Goal: Transaction & Acquisition: Purchase product/service

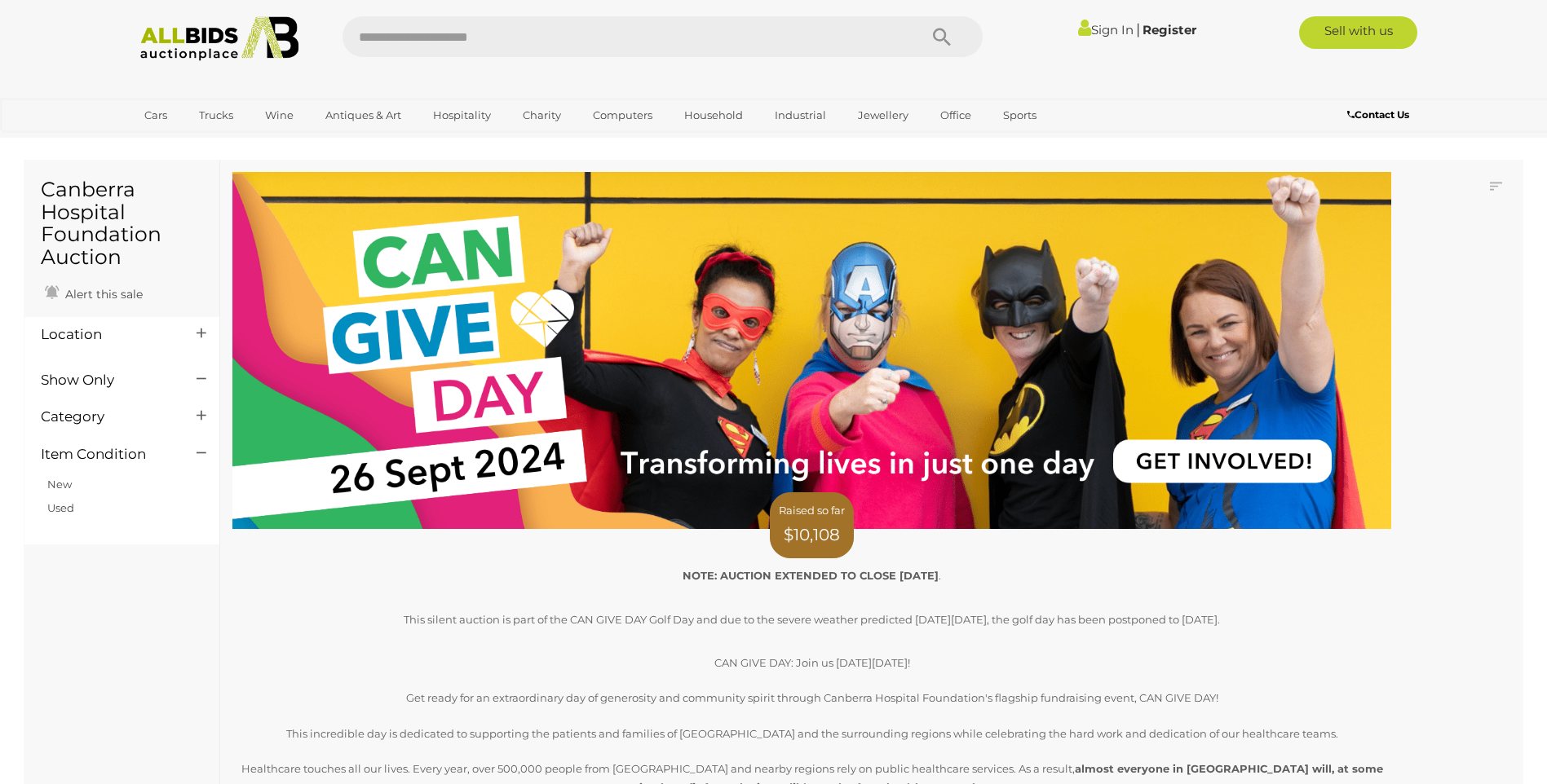
scroll to position [178, 0]
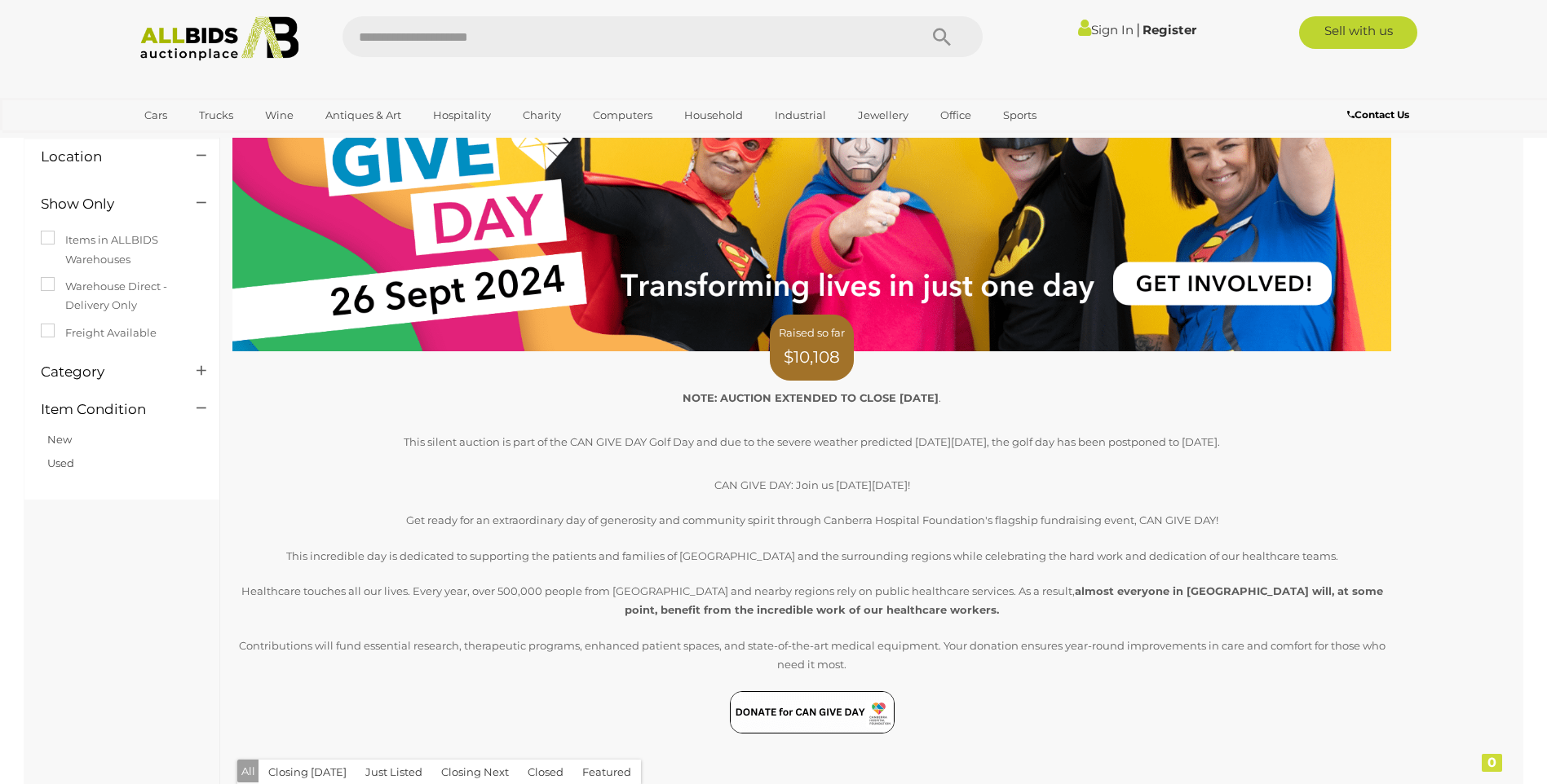
click at [1095, 393] on p "NOTE: AUCTION EXTENDED TO CLOSE THURSDAY 21 NOVEMBER ." at bounding box center [811, 394] width 1159 height 27
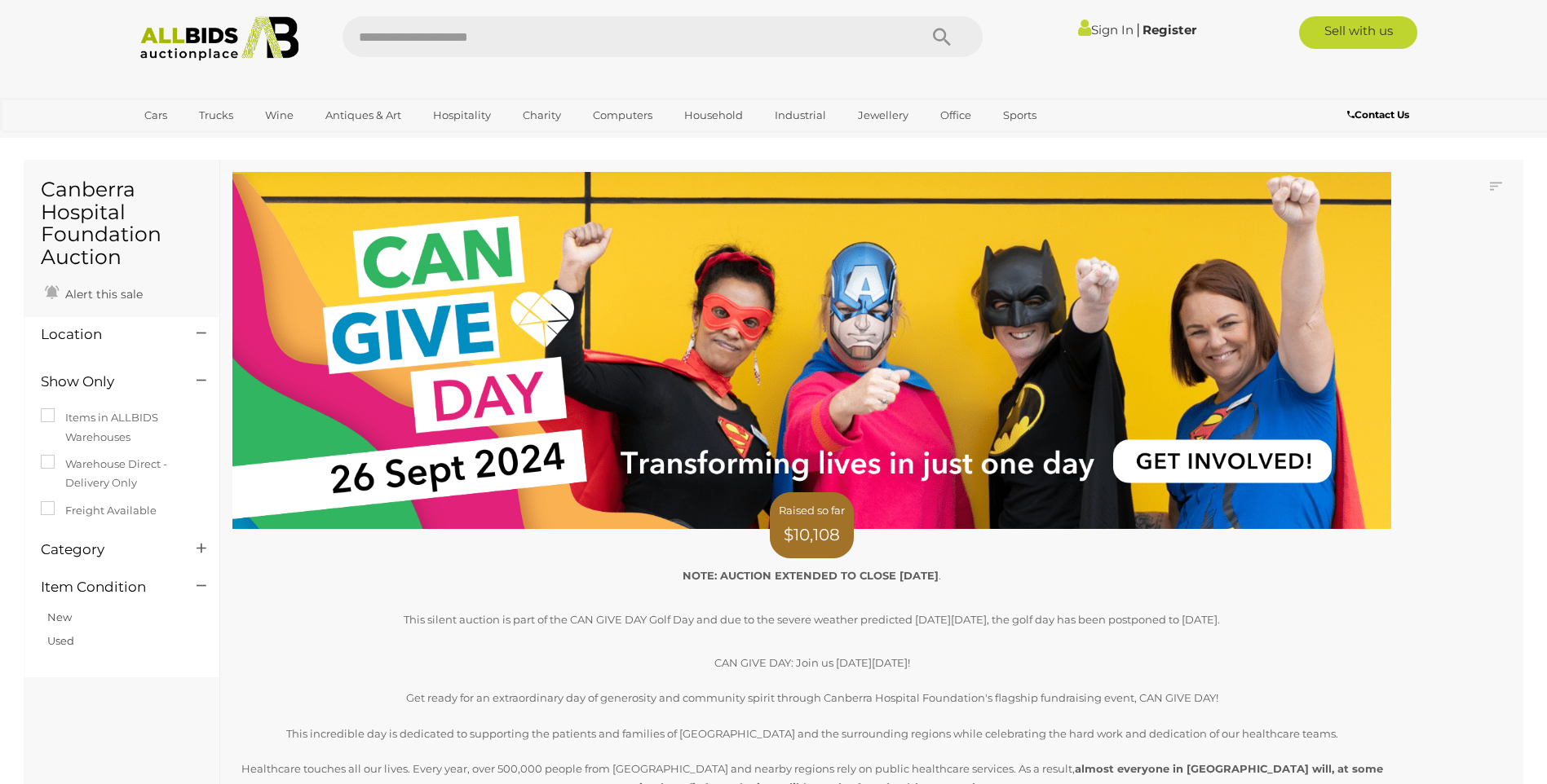
click at [1179, 462] on img at bounding box center [811, 349] width 1159 height 356
click at [493, 35] on input "text" at bounding box center [623, 36] width 559 height 40
type input "**********"
click at [939, 34] on icon "Search" at bounding box center [941, 37] width 18 height 24
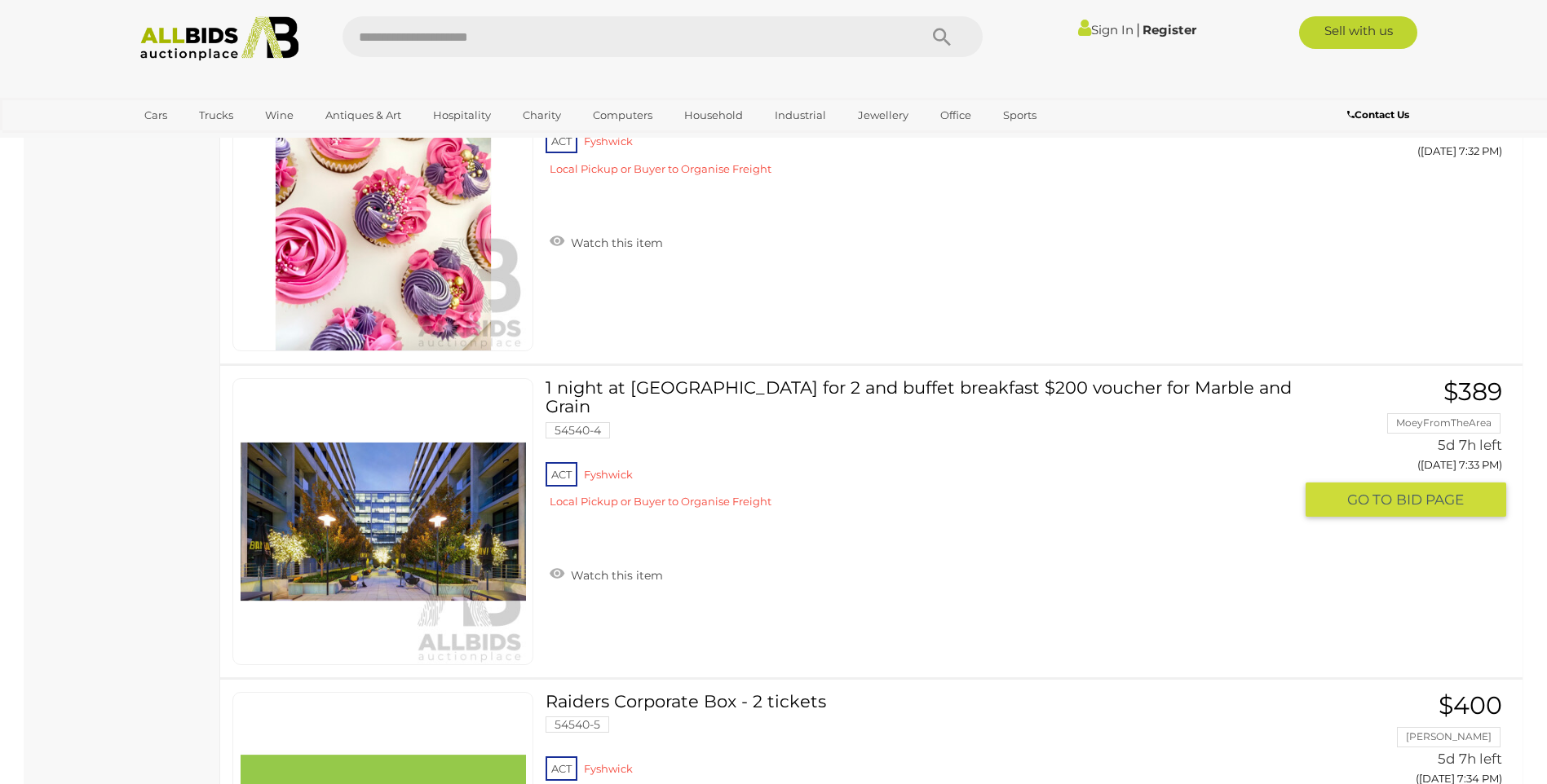
scroll to position [5299, 0]
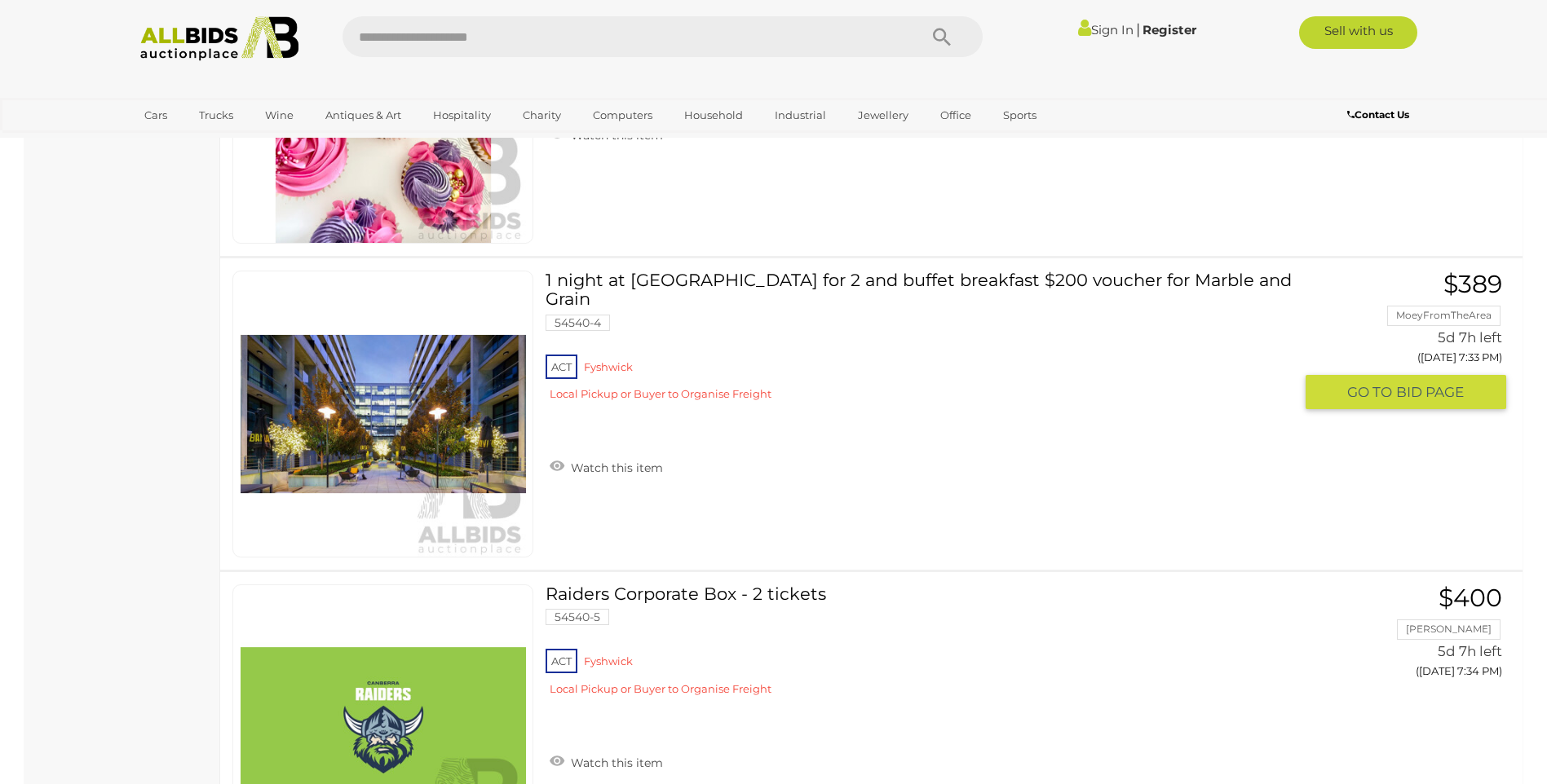
click at [1427, 388] on span "BID PAGE" at bounding box center [1430, 392] width 67 height 19
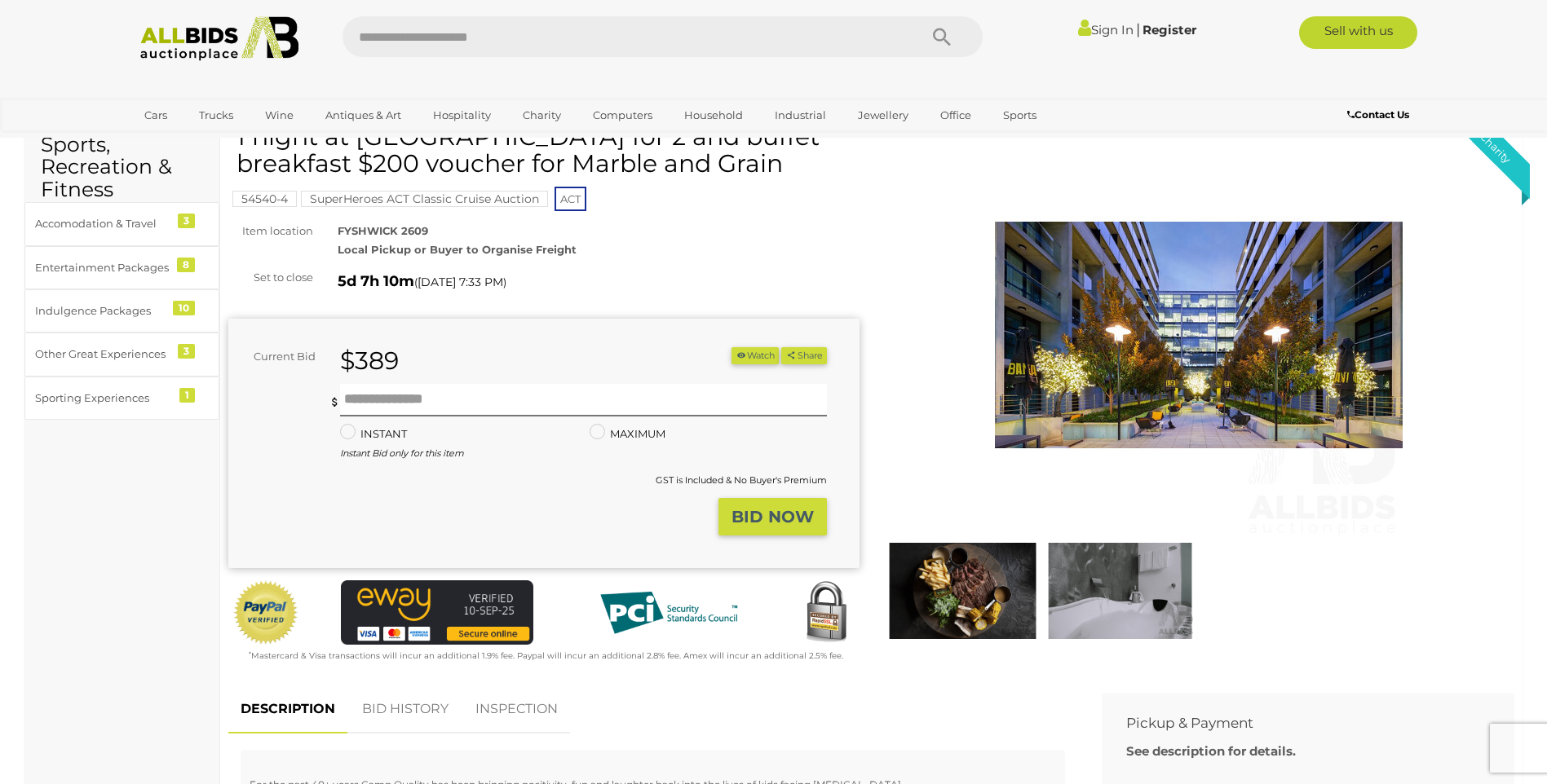
scroll to position [408, 0]
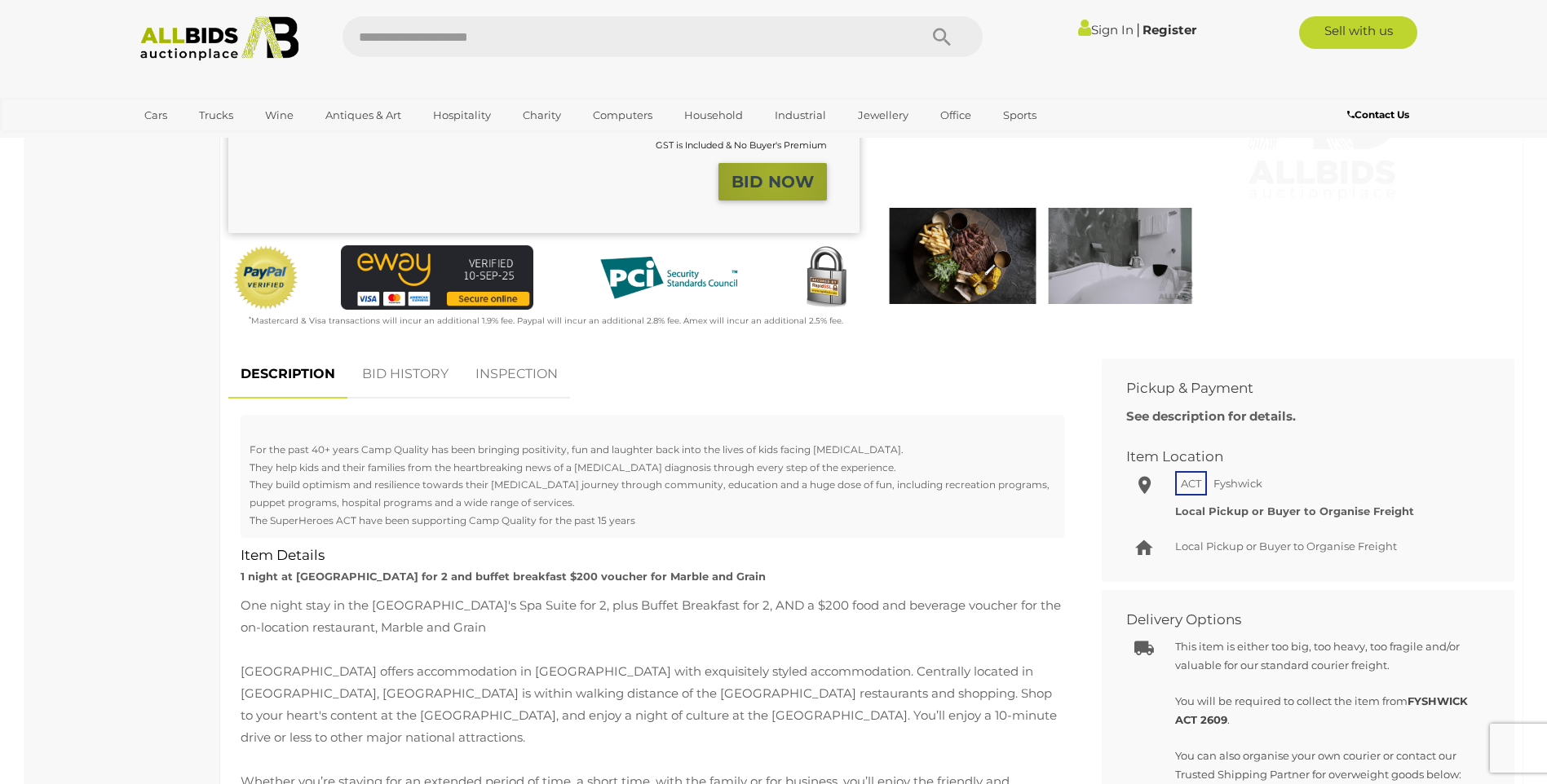
click at [775, 174] on strong "BID NOW" at bounding box center [773, 181] width 83 height 19
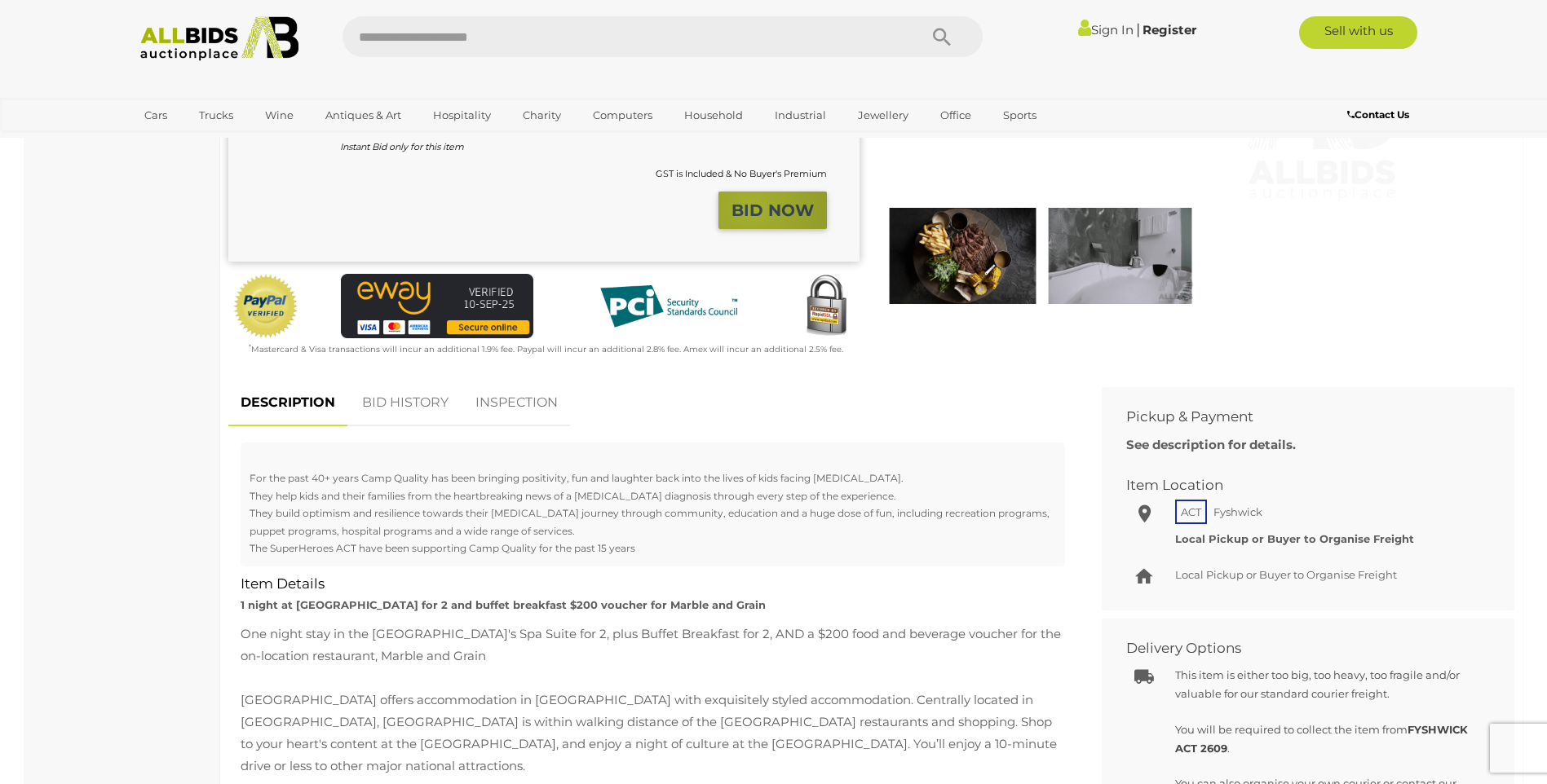
click at [751, 207] on strong "BID NOW" at bounding box center [773, 210] width 83 height 19
click at [759, 213] on strong "BID NOW" at bounding box center [773, 210] width 83 height 19
click at [759, 212] on strong "BID NOW" at bounding box center [773, 210] width 83 height 19
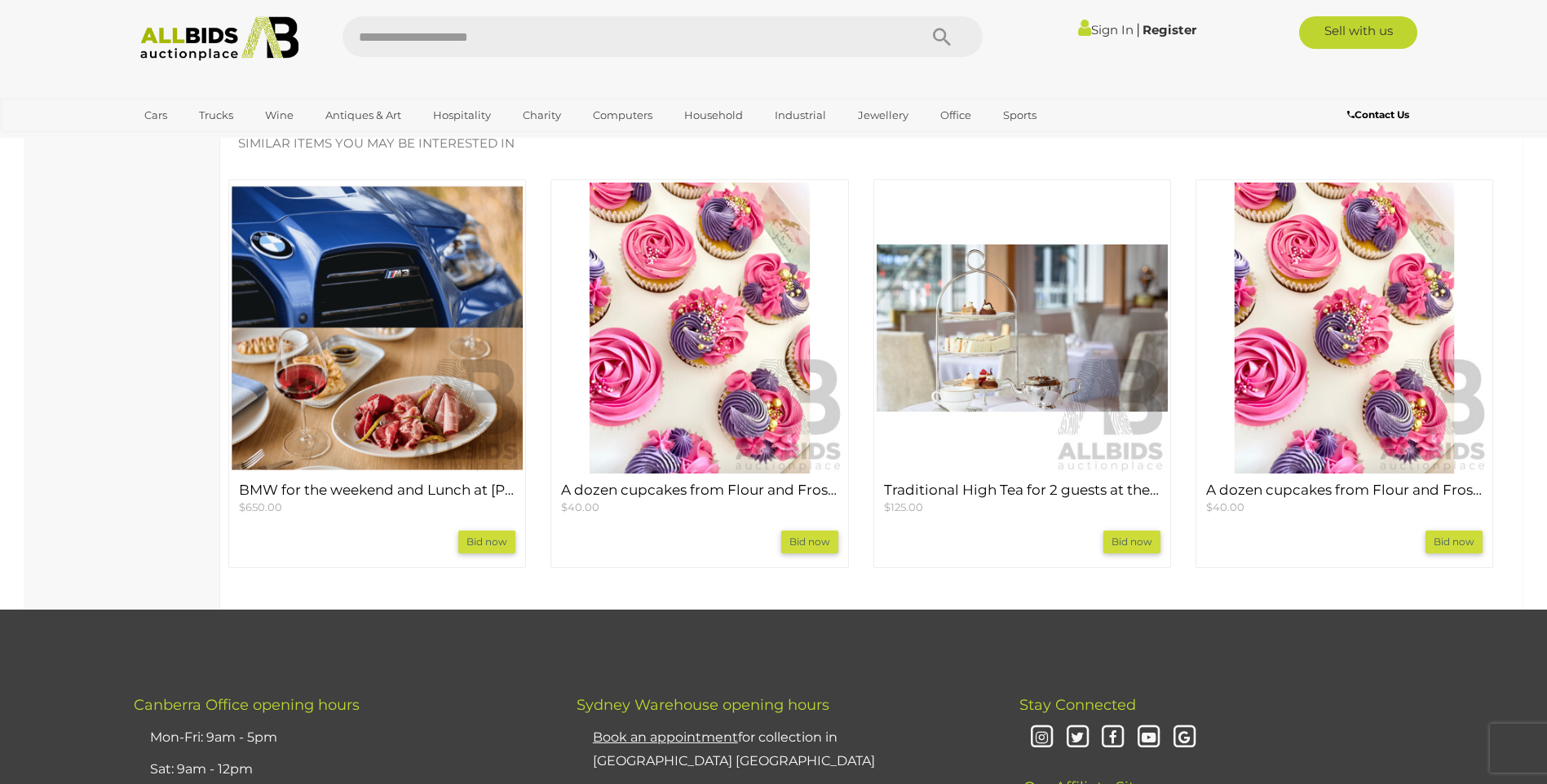
scroll to position [1712, 0]
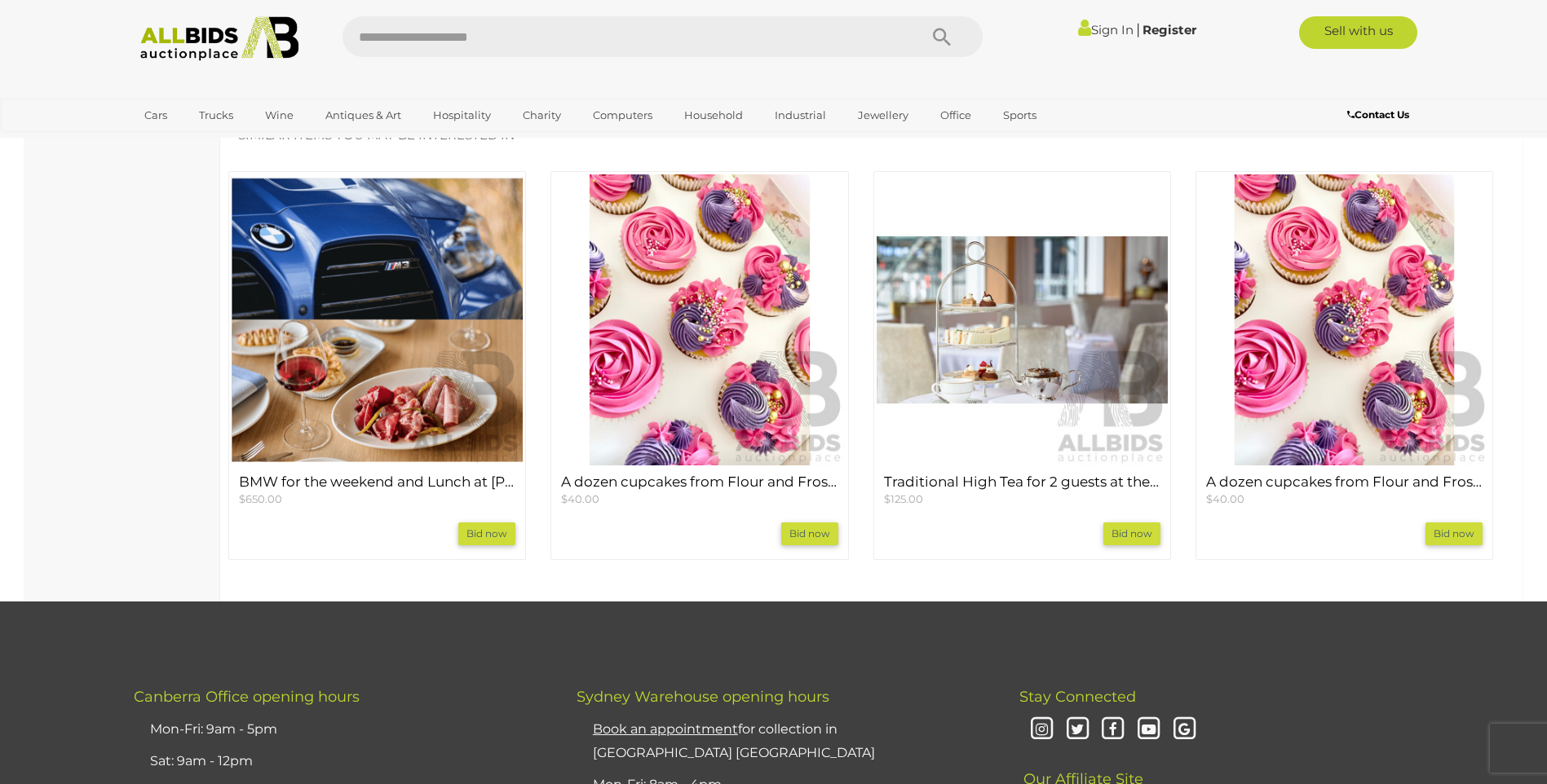
click at [1043, 292] on img at bounding box center [1023, 320] width 292 height 291
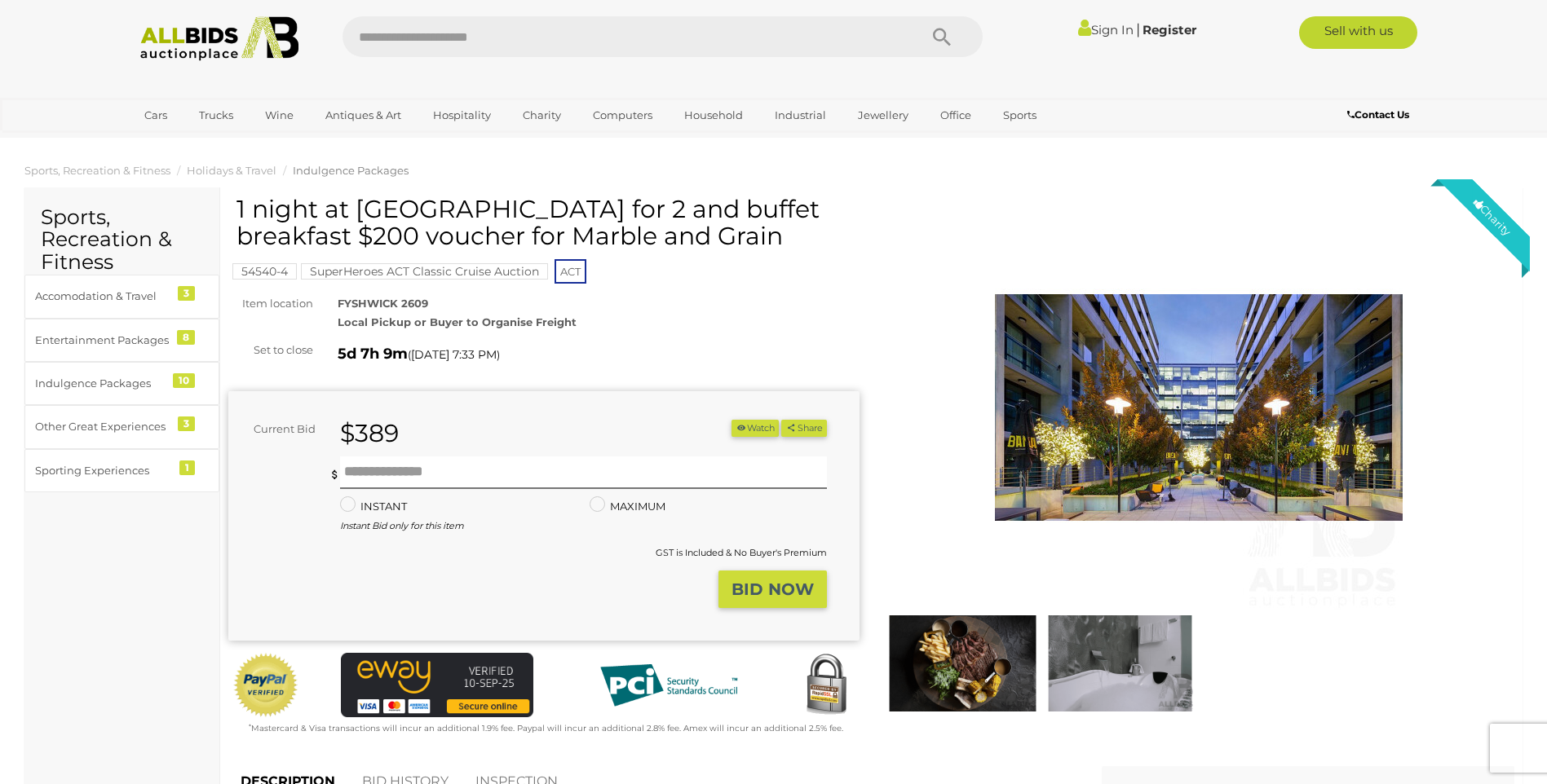
click at [590, 40] on input "text" at bounding box center [623, 36] width 559 height 40
type input "**********"
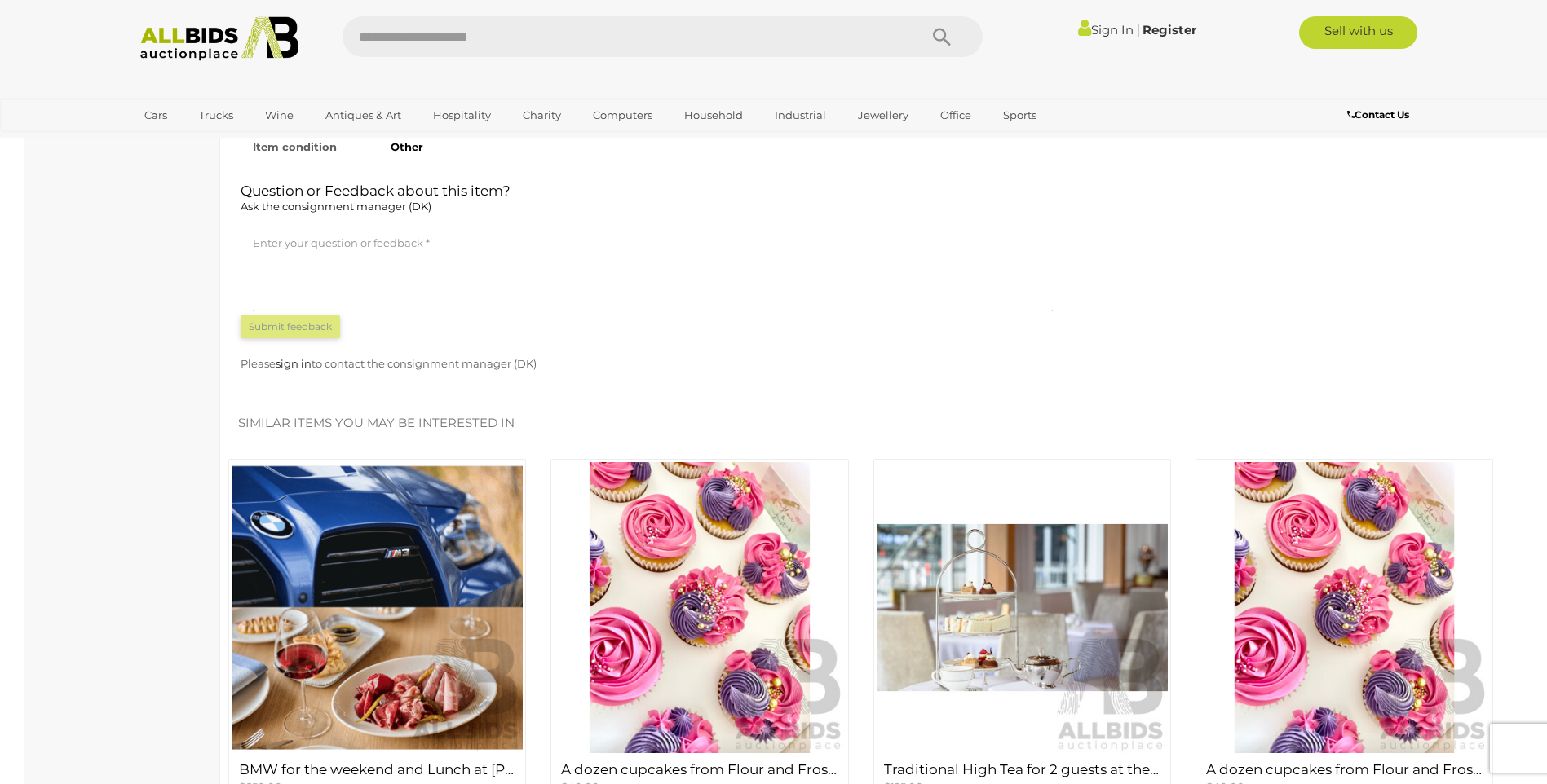
scroll to position [1630, 0]
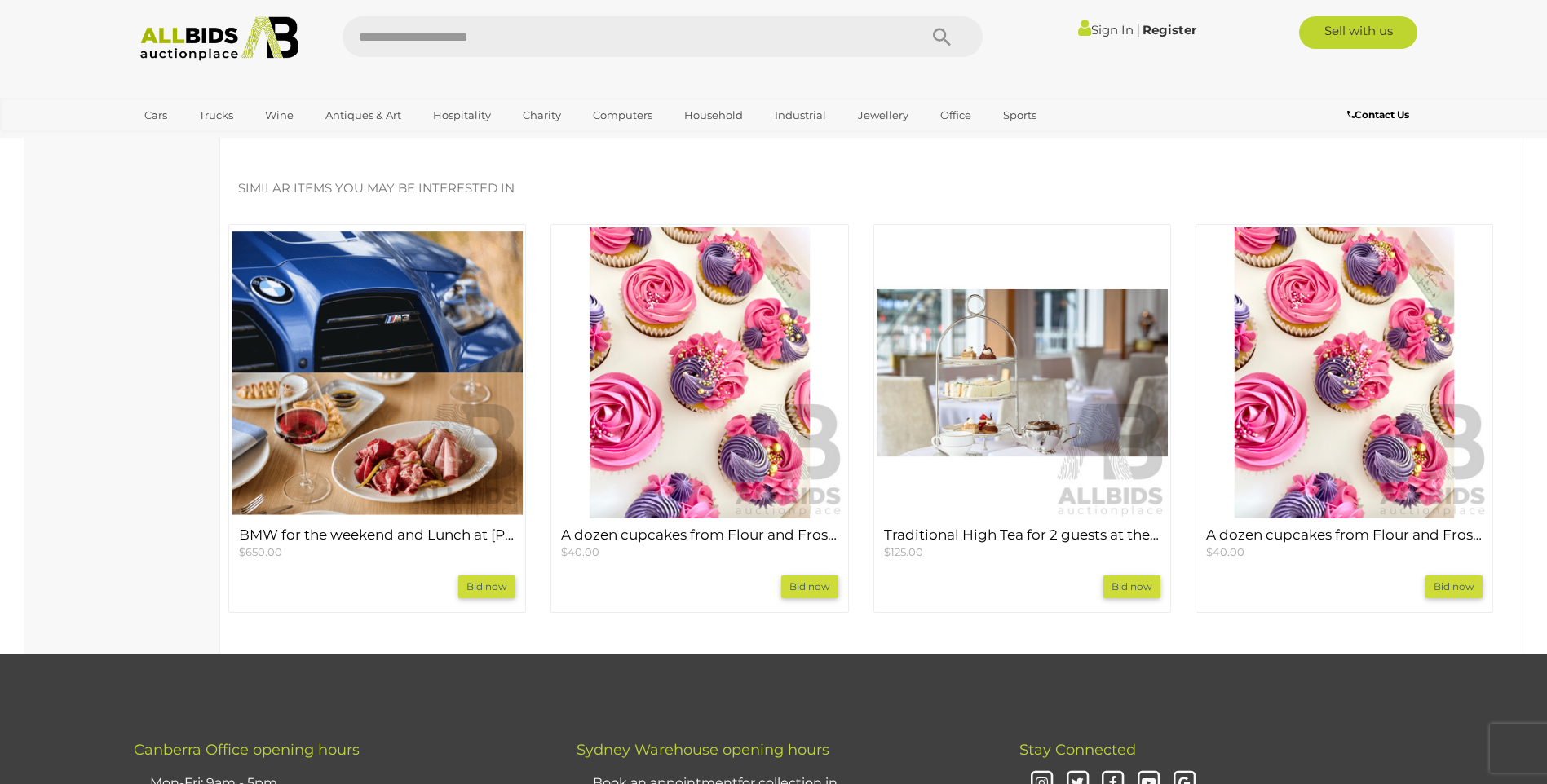
click at [1019, 401] on img at bounding box center [1023, 373] width 292 height 291
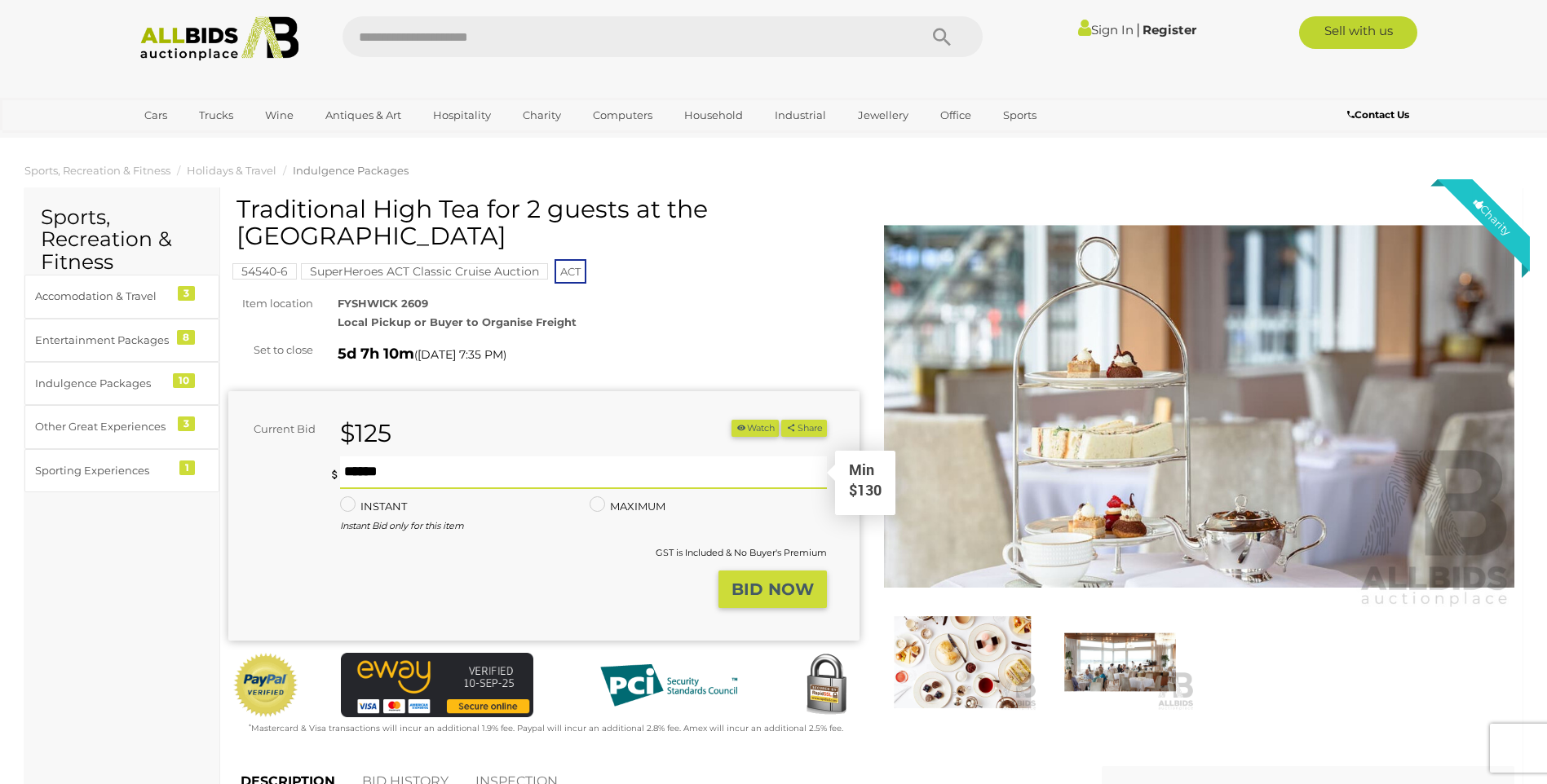
click at [451, 456] on input "text" at bounding box center [583, 472] width 486 height 33
